Goal: Task Accomplishment & Management: Use online tool/utility

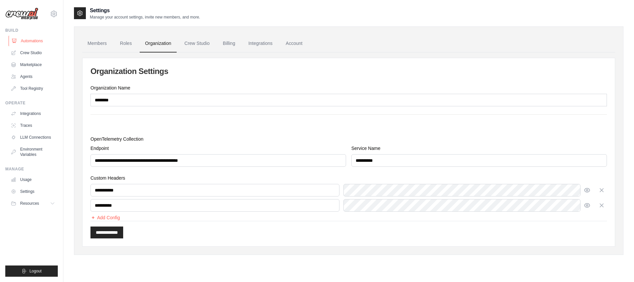
click at [27, 38] on link "Automations" at bounding box center [34, 41] width 50 height 11
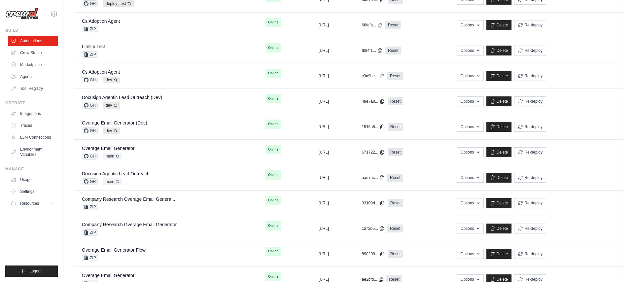
scroll to position [219, 0]
click at [147, 177] on div "Docusign Agentic Lead Outreach GH main Auto-deploy enabled" at bounding box center [116, 177] width 68 height 15
